Goal: Transaction & Acquisition: Purchase product/service

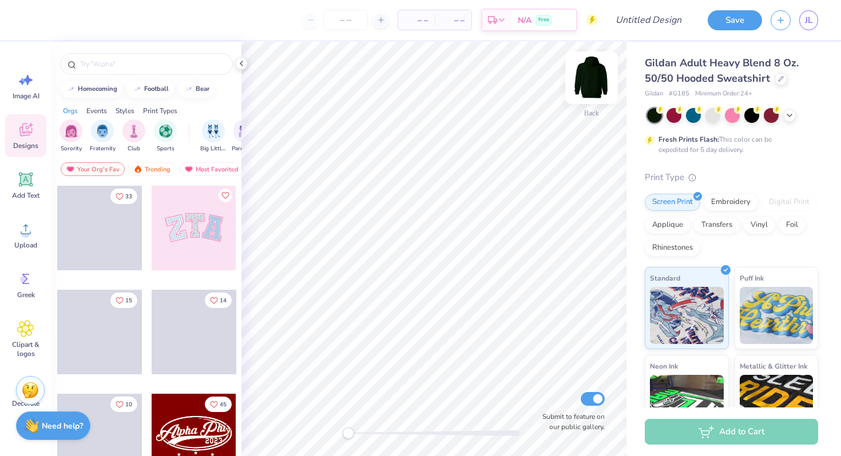
click at [590, 79] on img at bounding box center [591, 78] width 46 height 46
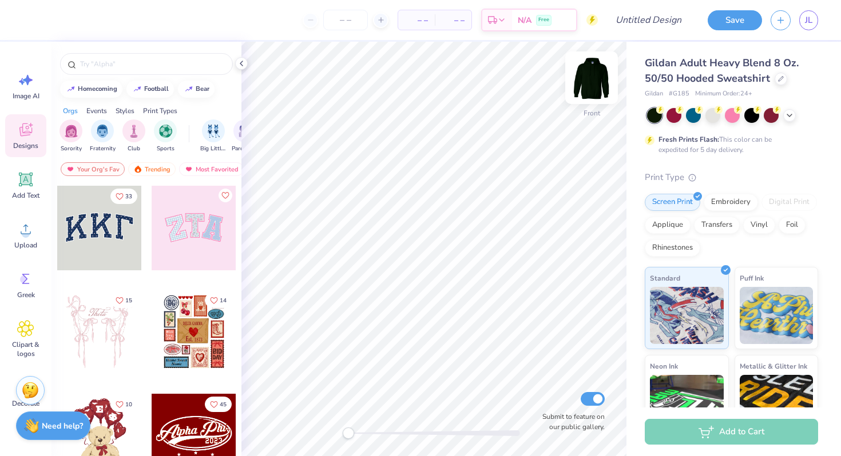
click at [595, 75] on img at bounding box center [591, 78] width 46 height 46
click at [25, 228] on icon at bounding box center [25, 229] width 17 height 17
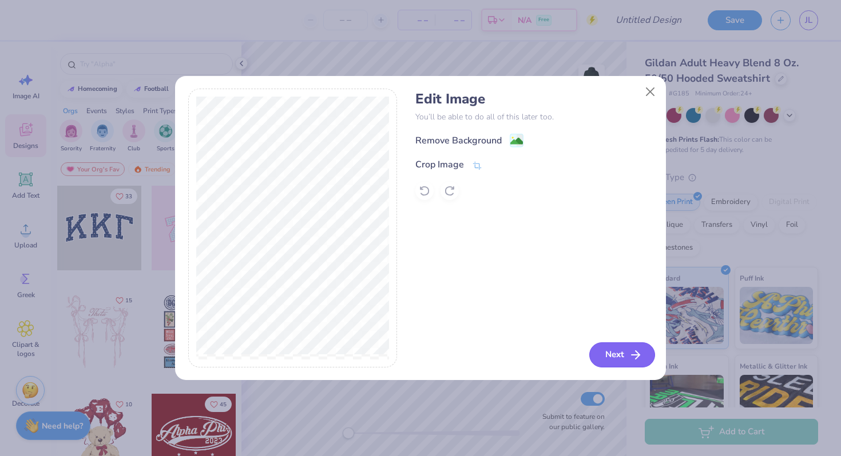
click at [638, 355] on line "button" at bounding box center [635, 355] width 8 height 0
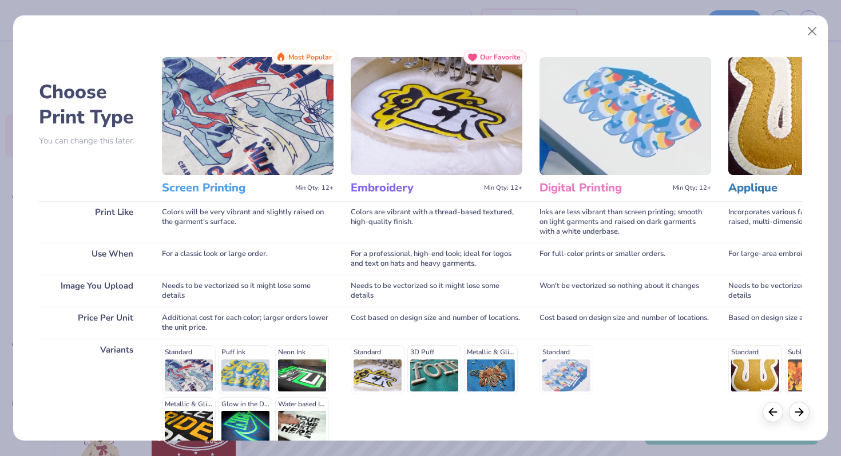
scroll to position [114, 0]
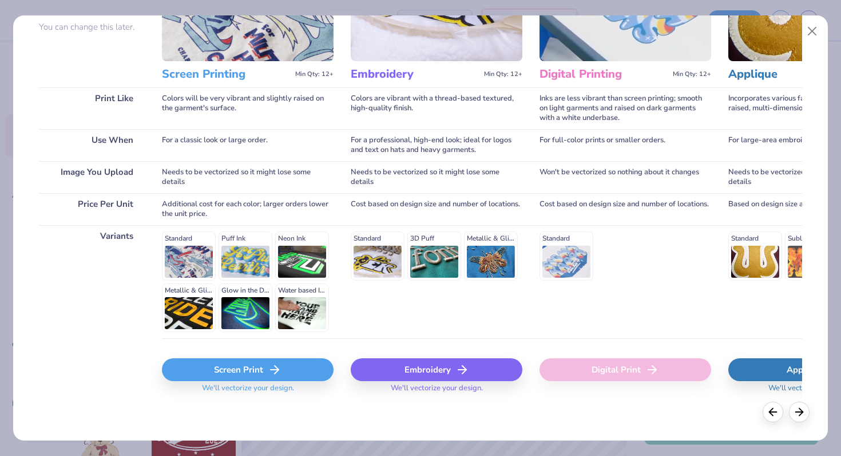
click at [234, 353] on div "Screen Print We'll vectorize your design." at bounding box center [248, 373] width 172 height 68
click at [240, 368] on div "Screen Print" at bounding box center [248, 370] width 172 height 23
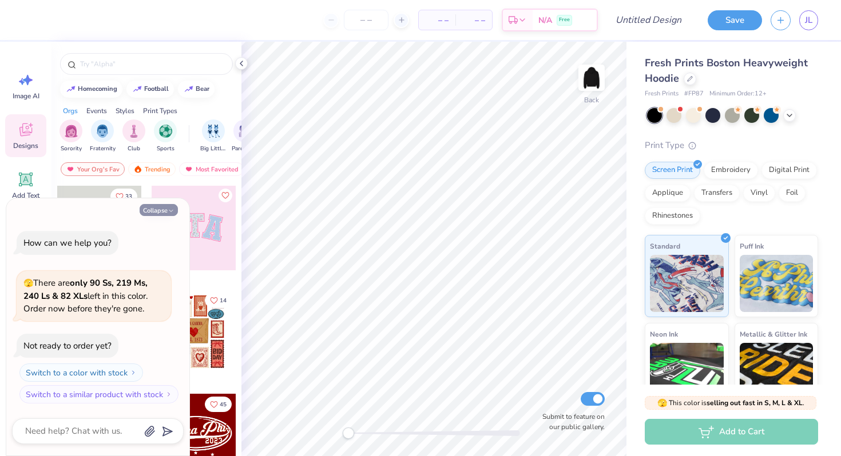
click at [163, 207] on button "Collapse" at bounding box center [159, 210] width 38 height 12
type textarea "x"
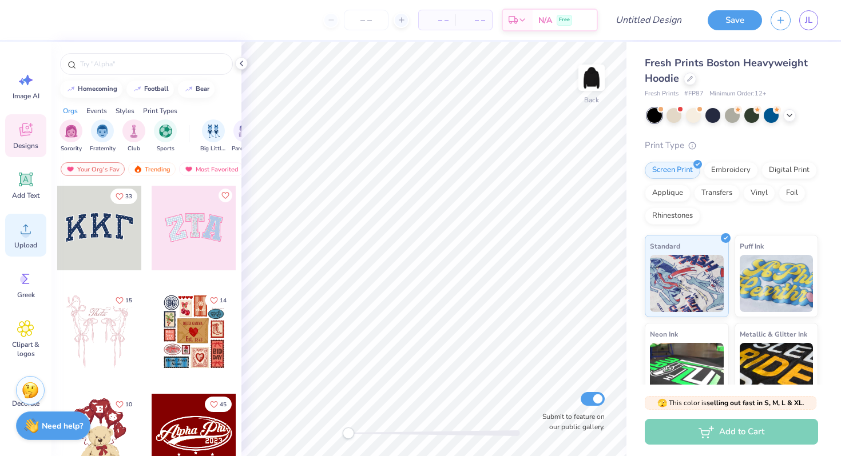
click at [23, 237] on icon at bounding box center [25, 229] width 17 height 17
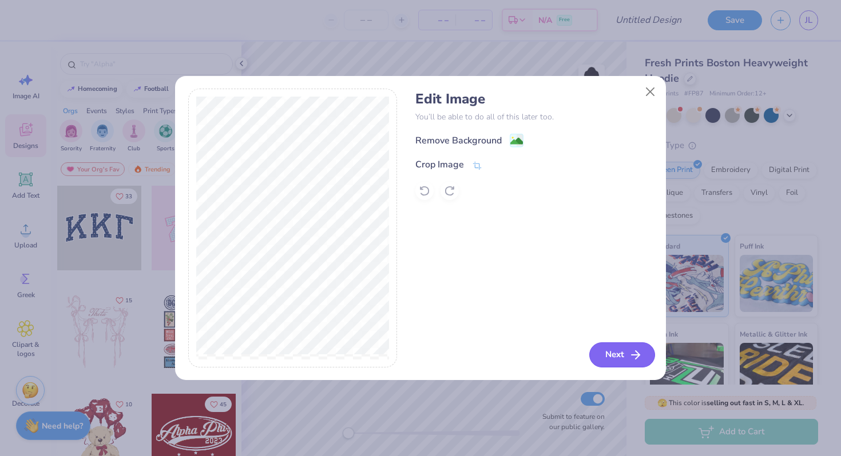
click at [624, 356] on button "Next" at bounding box center [622, 355] width 66 height 25
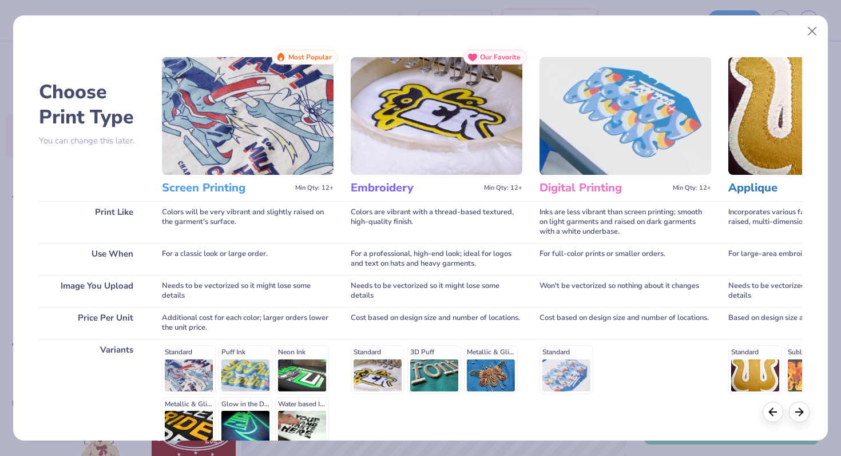
scroll to position [114, 0]
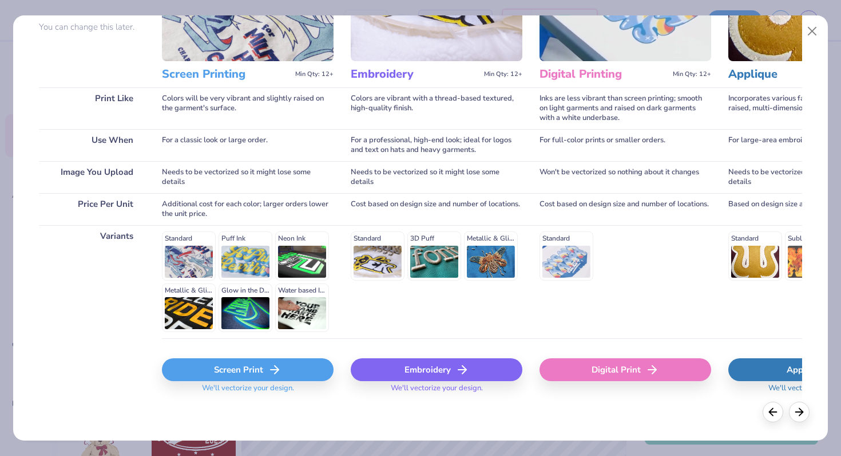
click at [221, 375] on div "Screen Print" at bounding box center [248, 370] width 172 height 23
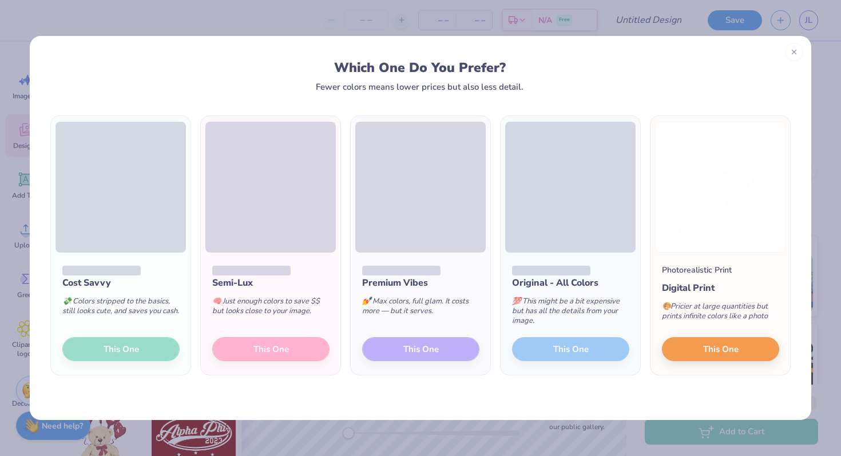
click at [114, 349] on div "Cost Savvy 💸 Colors stripped to the basics, still looks cute, and saves you cas…" at bounding box center [121, 314] width 140 height 122
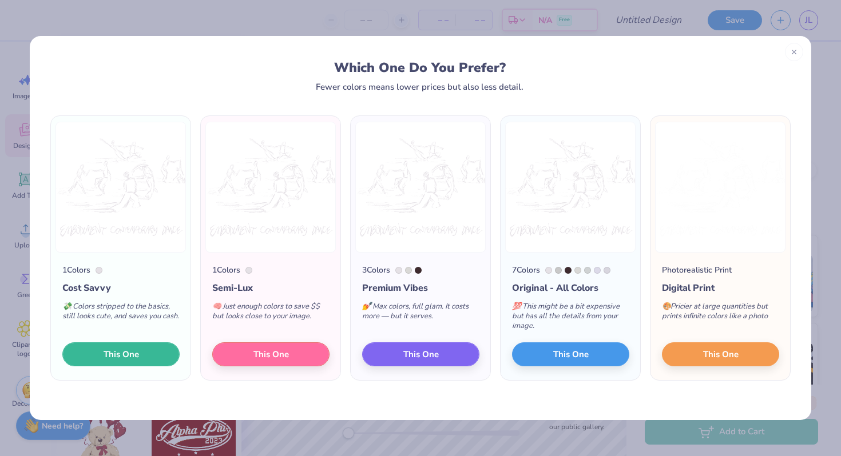
click at [145, 347] on button "This One" at bounding box center [120, 355] width 117 height 24
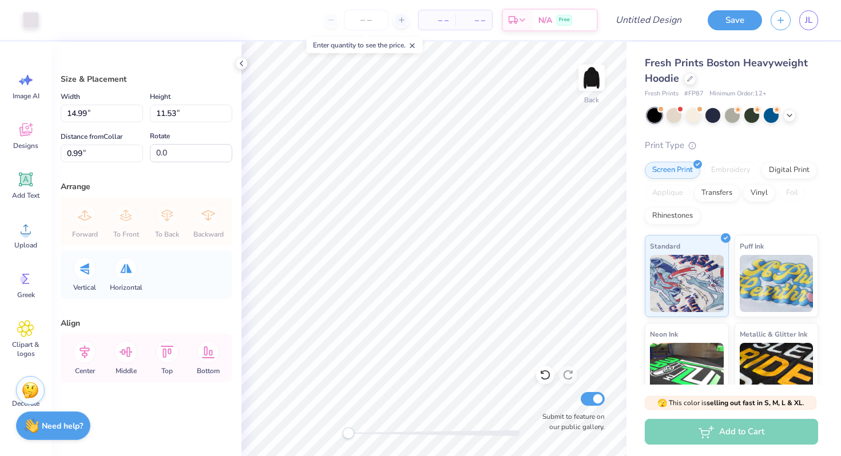
type input "12.76"
type input "9.81"
type input "2.71"
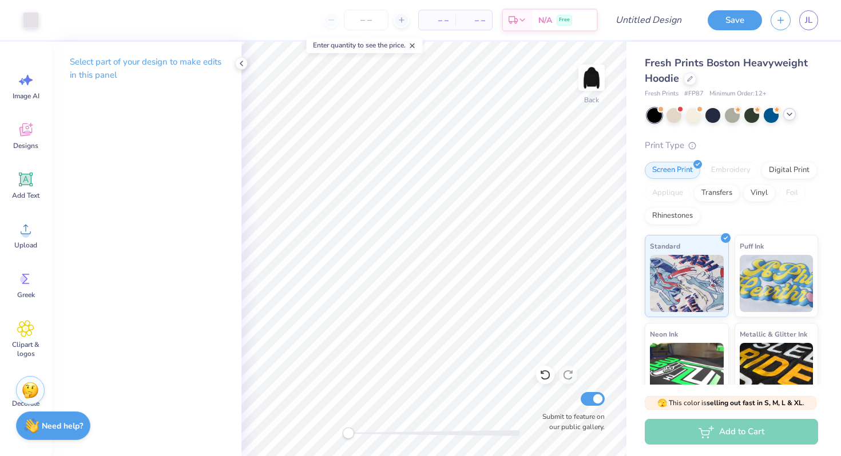
click at [793, 118] on icon at bounding box center [789, 114] width 9 height 9
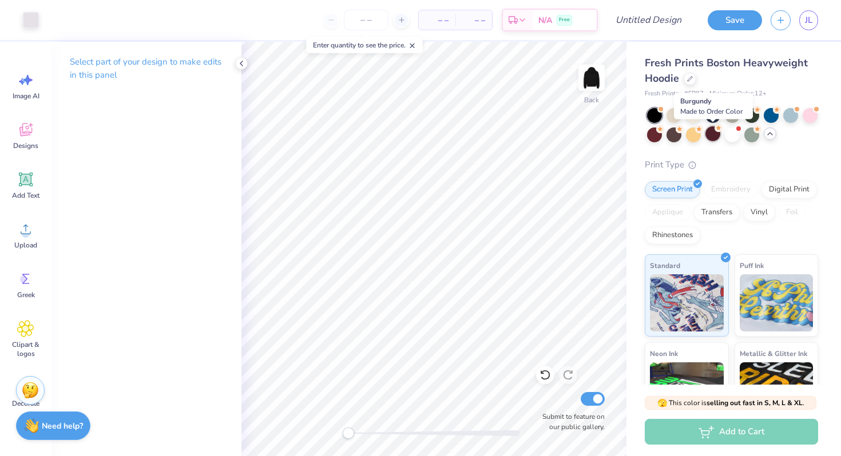
click at [710, 133] on div at bounding box center [712, 133] width 15 height 15
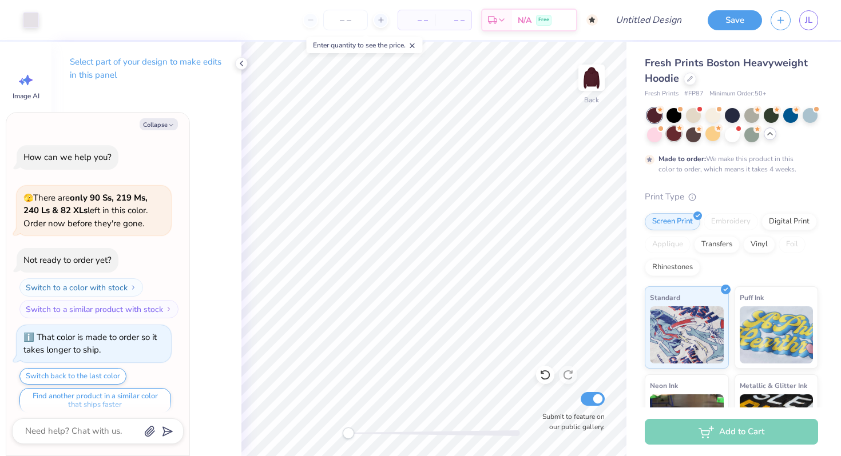
scroll to position [9, 0]
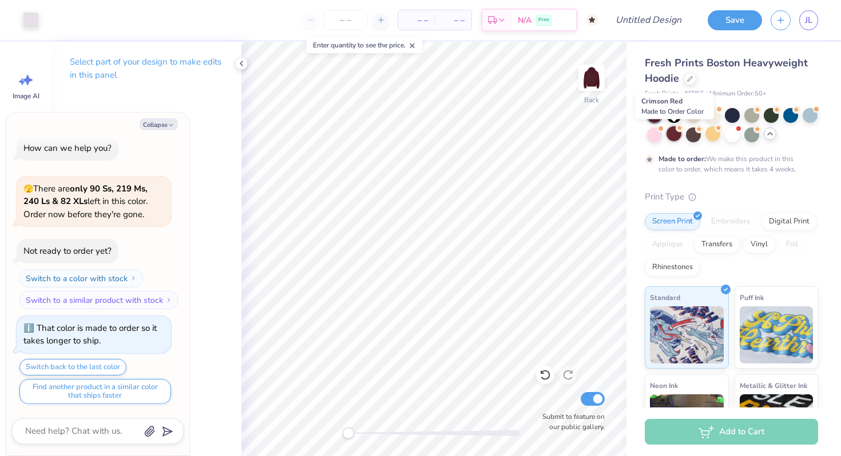
click at [674, 135] on div at bounding box center [673, 133] width 15 height 15
click at [694, 135] on div at bounding box center [693, 133] width 15 height 15
click at [695, 134] on div at bounding box center [693, 133] width 15 height 15
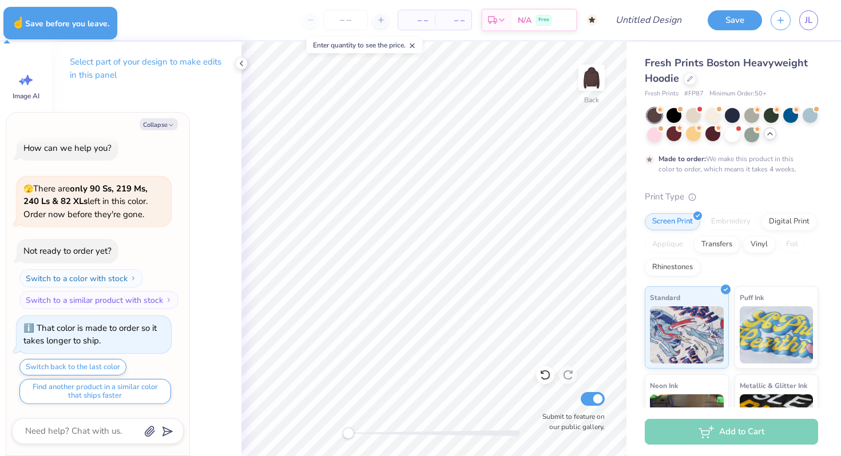
type textarea "x"
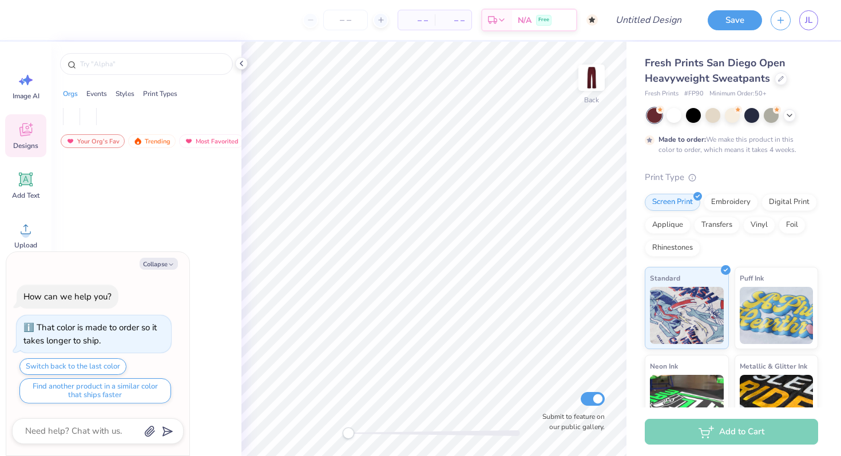
type textarea "x"
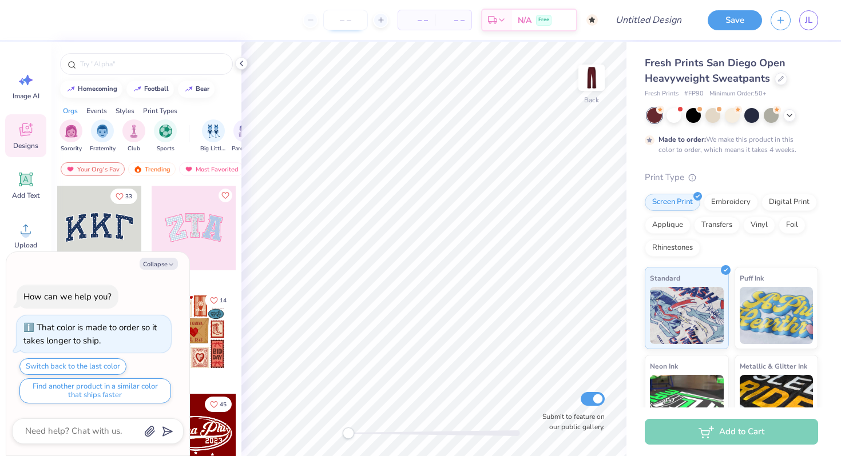
click at [346, 23] on input "number" at bounding box center [345, 20] width 45 height 21
type input "2"
type input "50"
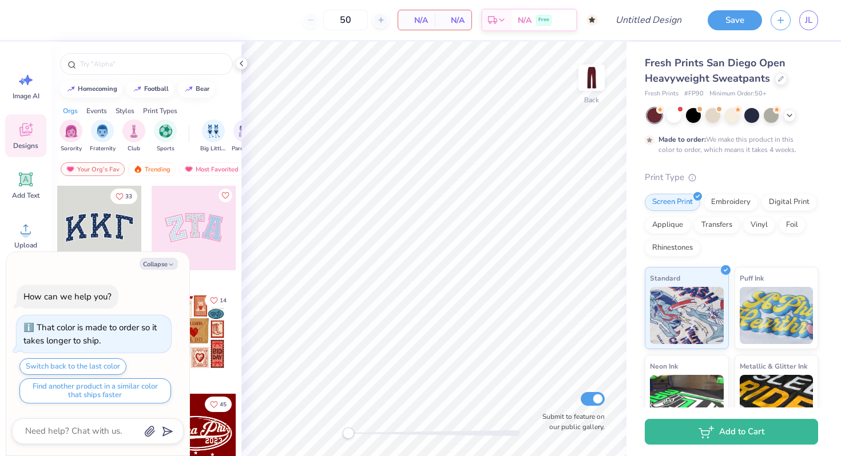
click at [438, 16] on div "N/A Total" at bounding box center [453, 19] width 37 height 19
click at [363, 29] on input "50" at bounding box center [345, 20] width 45 height 21
click at [113, 212] on div at bounding box center [99, 228] width 85 height 85
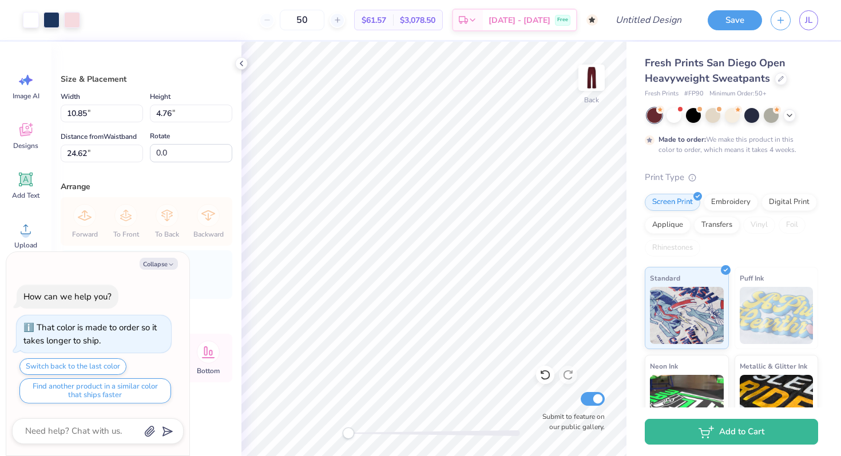
type textarea "x"
type input "3.66"
type textarea "x"
